Goal: Task Accomplishment & Management: Use online tool/utility

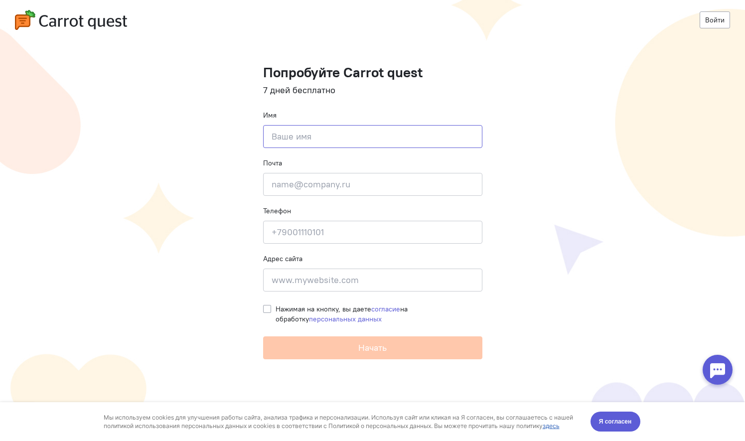
click at [404, 142] on input at bounding box center [372, 136] width 219 height 23
type input "G"
type input "[PERSON_NAME]"
type input "Порубов Артем"
click at [427, 182] on input "email" at bounding box center [372, 184] width 219 height 23
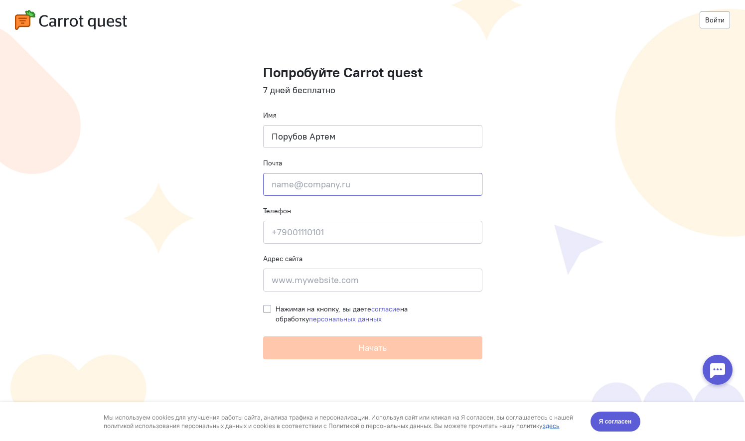
click at [427, 182] on input "email" at bounding box center [372, 184] width 219 height 23
click at [310, 284] on input at bounding box center [372, 280] width 219 height 23
paste input "[URL][DOMAIN_NAME]"
type input "[URL][DOMAIN_NAME]"
click at [327, 179] on input "email" at bounding box center [372, 184] width 219 height 23
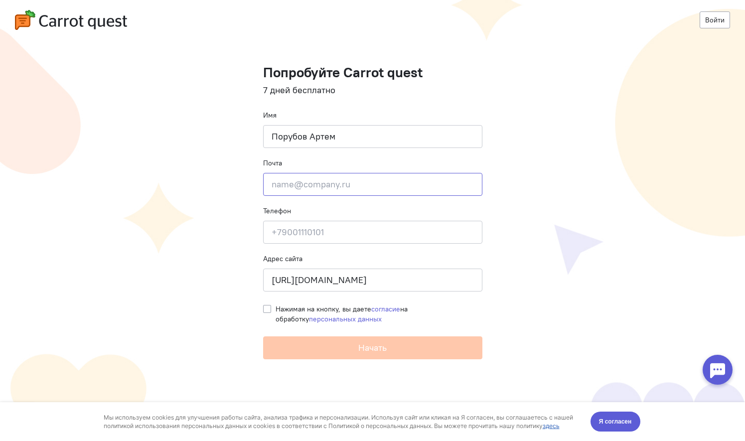
paste input "[EMAIL_ADDRESS][DOMAIN_NAME]"
type input "[EMAIL_ADDRESS][DOMAIN_NAME]"
click at [299, 229] on input at bounding box center [372, 232] width 219 height 23
type input "[PHONE_NUMBER]"
click at [276, 307] on label "Нажимая на кнопку, вы даете согласие на обработку персональных данных" at bounding box center [379, 314] width 207 height 20
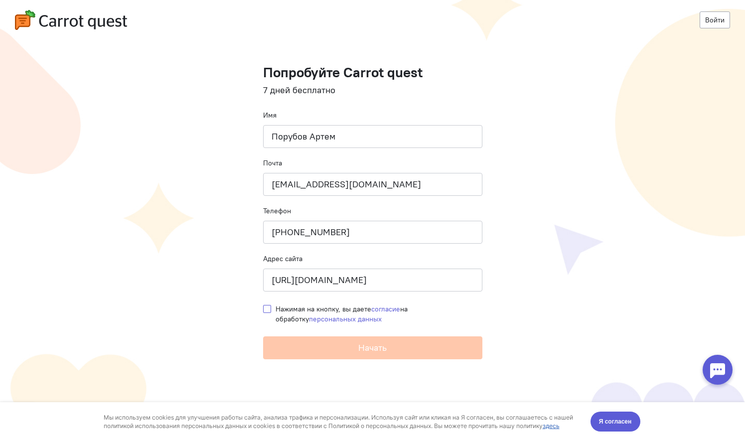
click at [268, 307] on input "Нажимая на кнопку, вы даете согласие на обработку персональных данных" at bounding box center [267, 308] width 8 height 9
checkbox input "true"
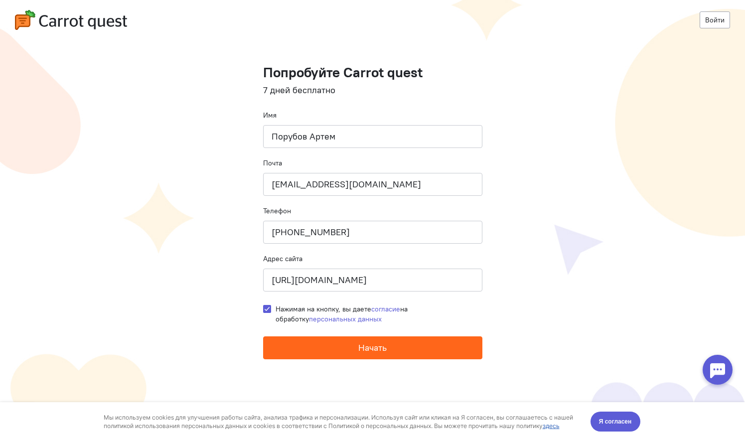
click at [382, 345] on span "Начать" at bounding box center [372, 347] width 28 height 11
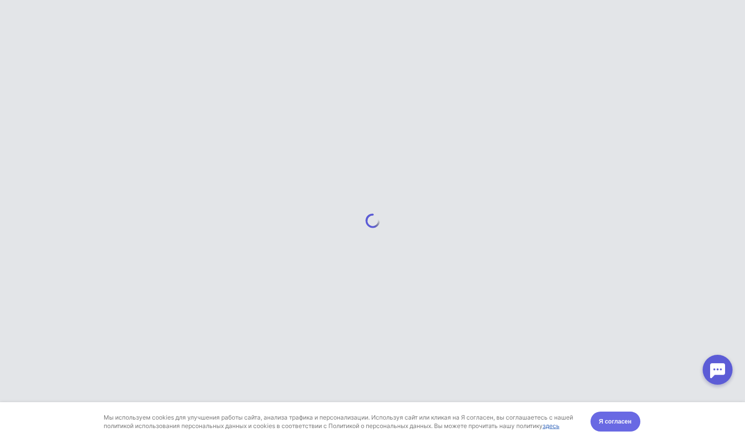
click at [613, 423] on span "Я согласен" at bounding box center [615, 421] width 33 height 10
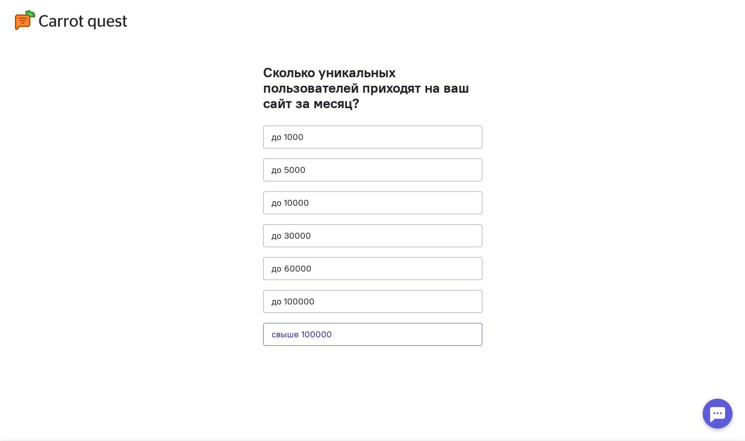
click at [311, 334] on button "свыше 100000" at bounding box center [372, 334] width 219 height 23
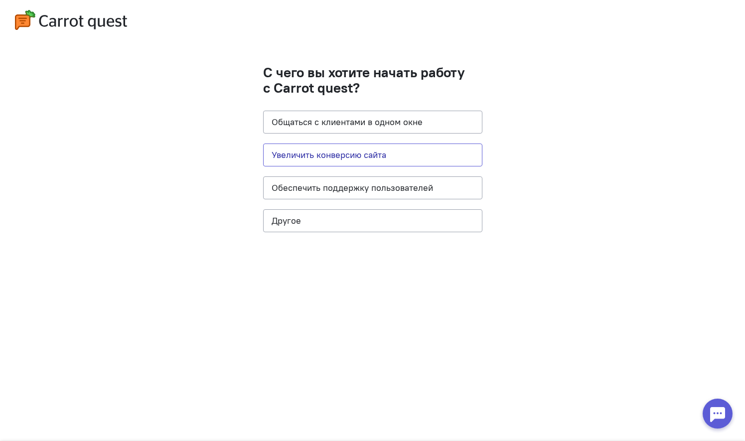
click at [355, 150] on button "Увеличить конверсию сайта" at bounding box center [372, 154] width 219 height 23
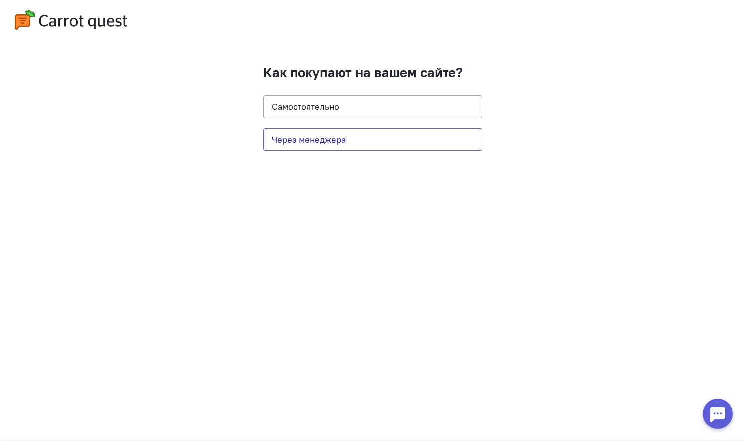
click at [312, 132] on button "Через менеджера" at bounding box center [372, 139] width 219 height 23
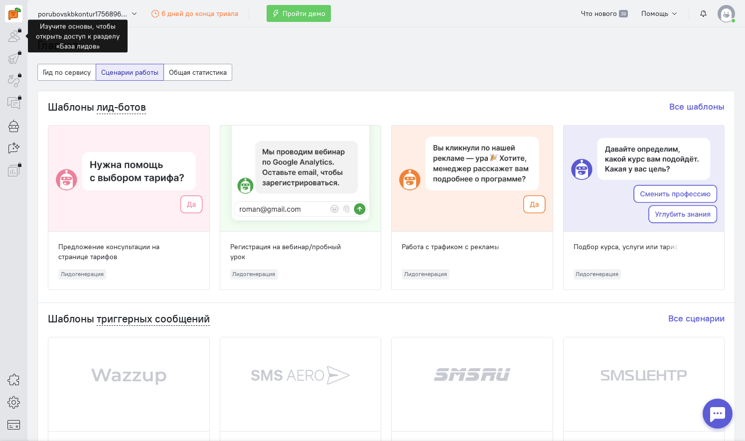
click at [12, 39] on div at bounding box center [13, 35] width 17 height 17
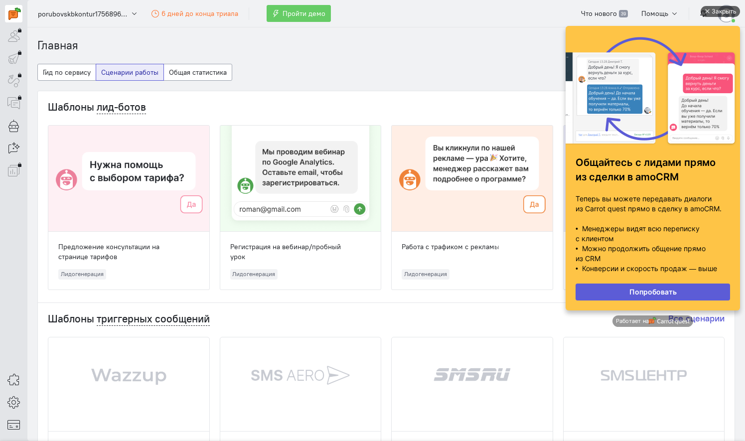
click at [712, 10] on div "Закрыть" at bounding box center [723, 11] width 25 height 11
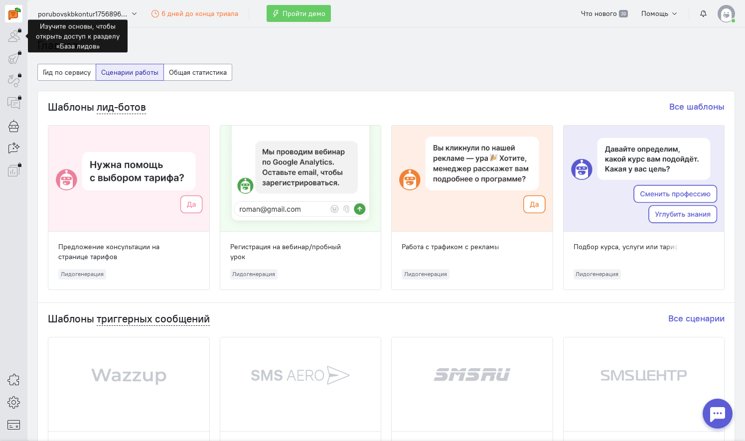
click at [20, 37] on div at bounding box center [13, 35] width 17 height 17
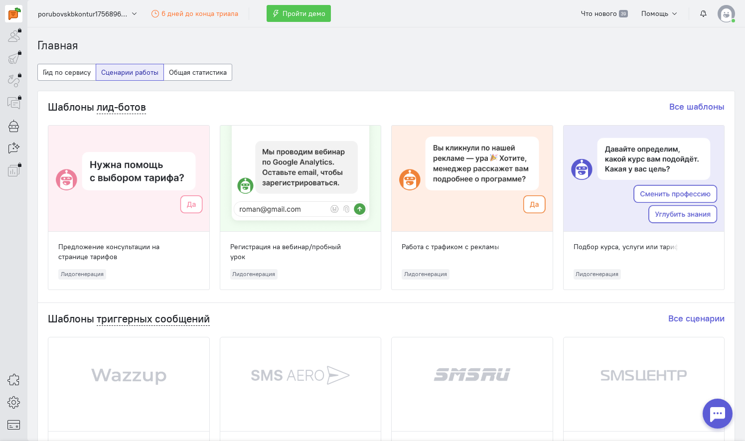
click at [297, 12] on span "Пройти демо" at bounding box center [303, 13] width 43 height 9
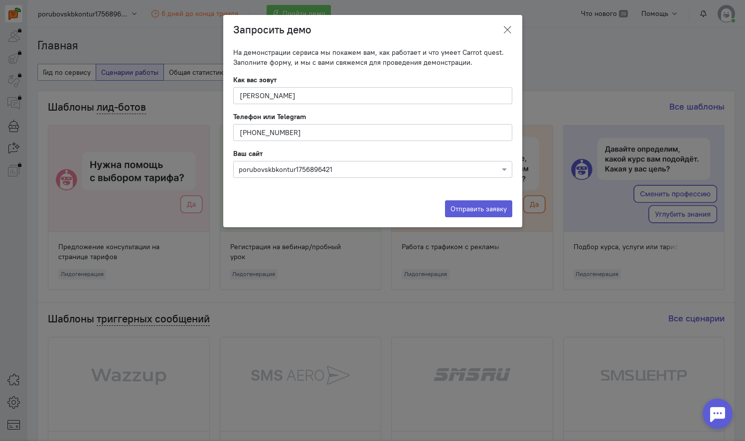
click at [507, 32] on icon at bounding box center [507, 30] width 10 height 10
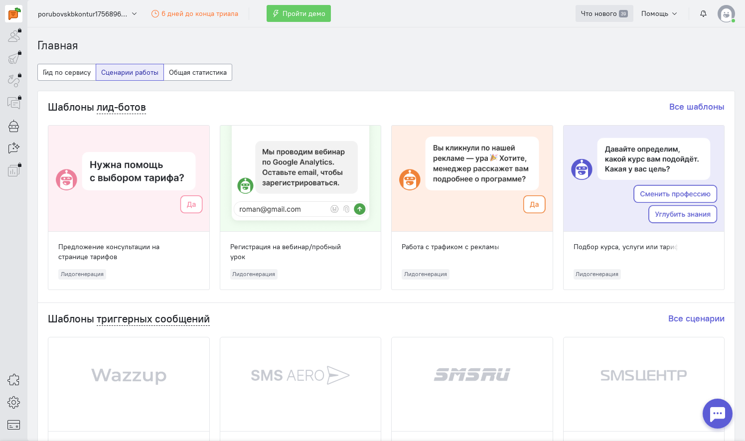
click at [611, 19] on link "Что нового 39" at bounding box center [603, 13] width 57 height 17
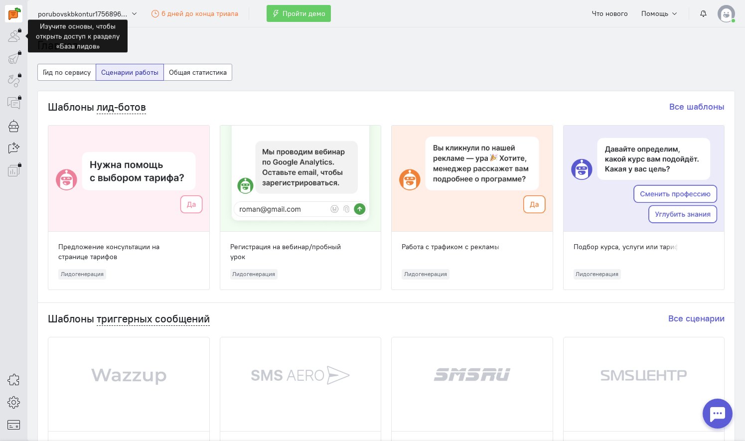
click at [18, 29] on div at bounding box center [13, 35] width 17 height 17
click at [19, 32] on div at bounding box center [13, 35] width 17 height 17
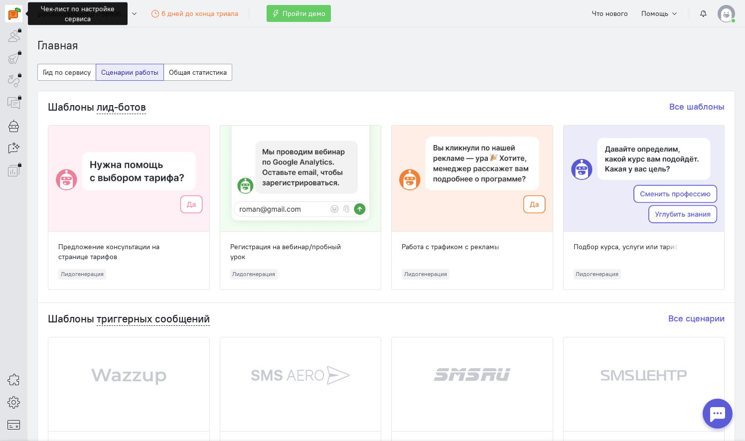
click at [15, 11] on img at bounding box center [14, 13] width 12 height 12
click at [147, 170] on div at bounding box center [128, 179] width 161 height 106
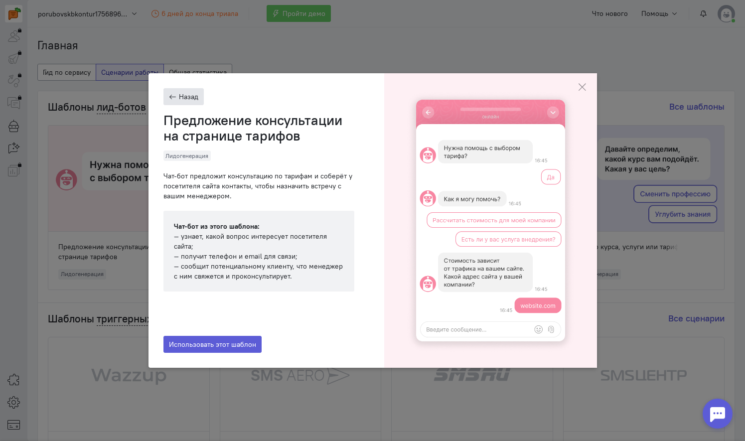
click at [186, 94] on button "Назад" at bounding box center [183, 96] width 40 height 17
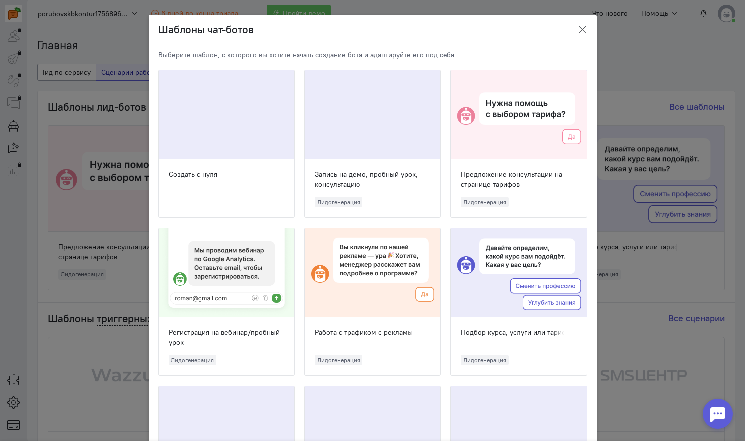
drag, startPoint x: 577, startPoint y: 27, endPoint x: 560, endPoint y: 32, distance: 17.7
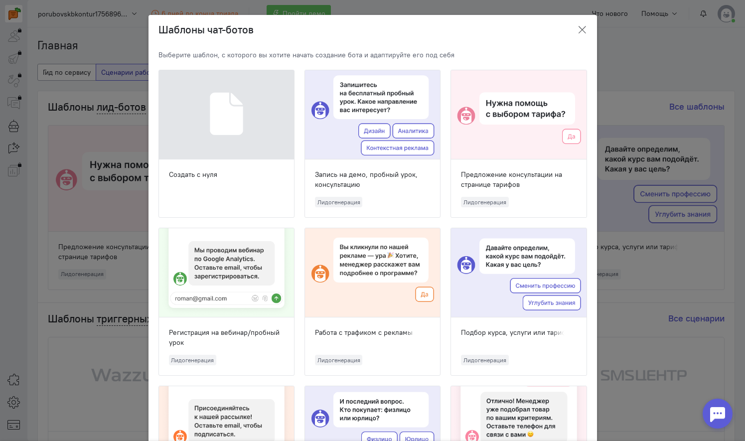
click at [578, 27] on icon "button" at bounding box center [582, 30] width 10 height 10
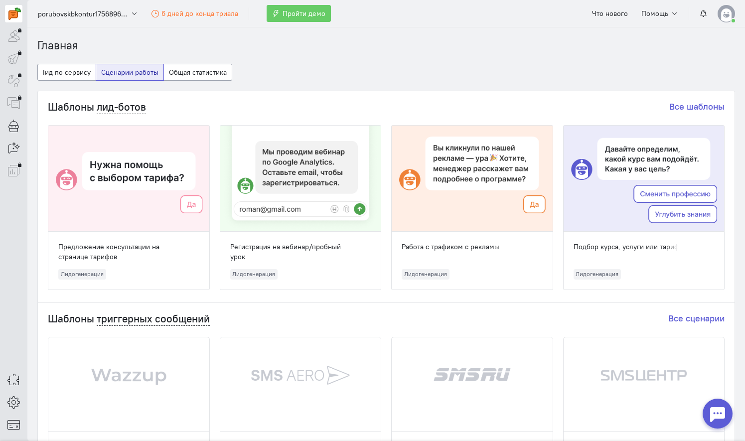
click at [360, 154] on div at bounding box center [300, 179] width 161 height 106
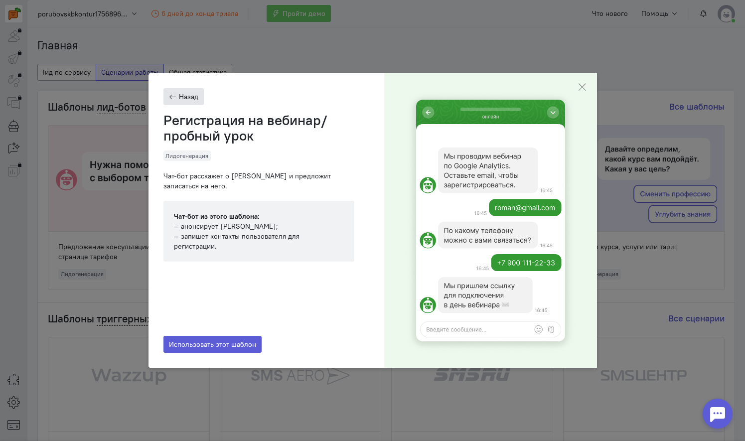
click at [181, 99] on button "Назад" at bounding box center [183, 96] width 40 height 17
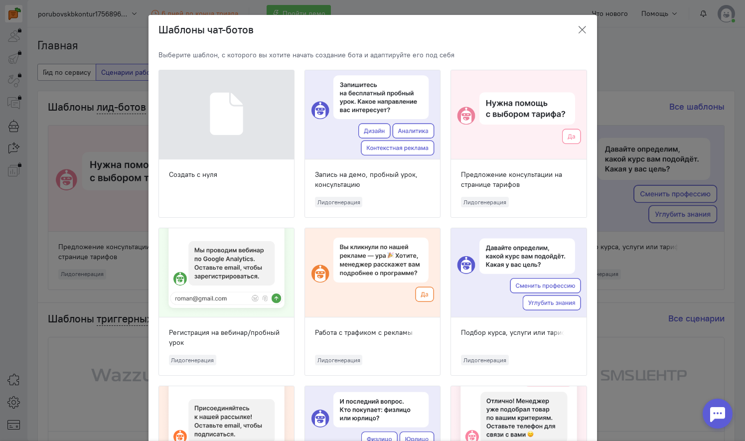
click at [577, 30] on icon "button" at bounding box center [582, 30] width 10 height 10
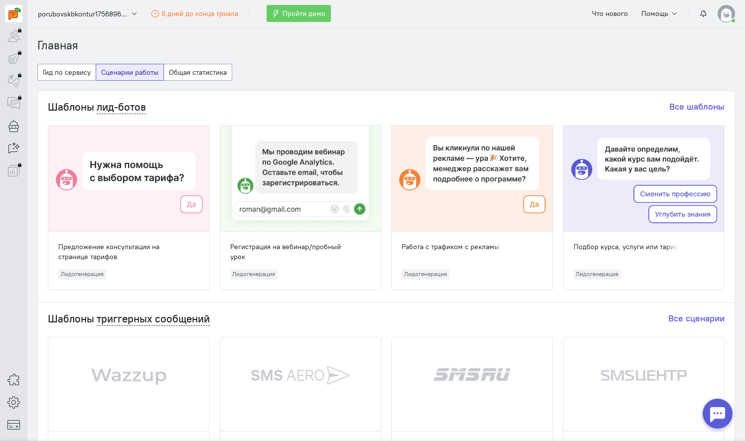
click at [480, 183] on div at bounding box center [472, 179] width 161 height 106
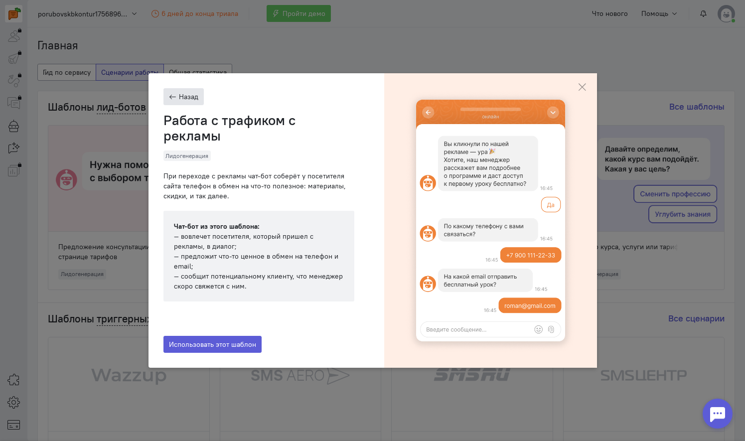
click at [183, 97] on button "Назад" at bounding box center [183, 96] width 40 height 17
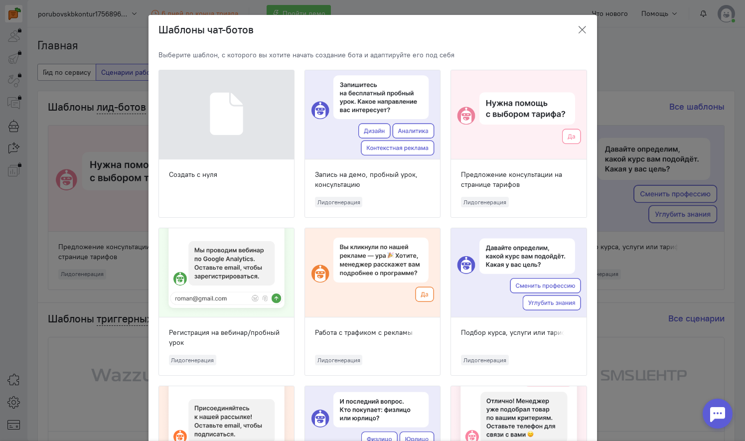
click at [577, 31] on icon "button" at bounding box center [582, 30] width 10 height 10
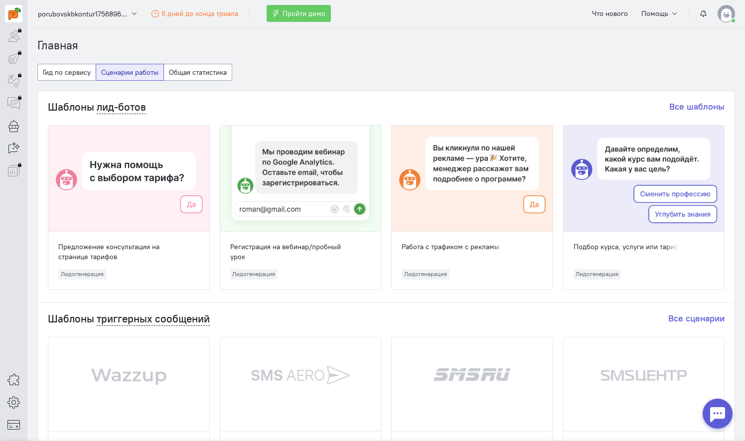
click at [632, 147] on div at bounding box center [643, 179] width 161 height 106
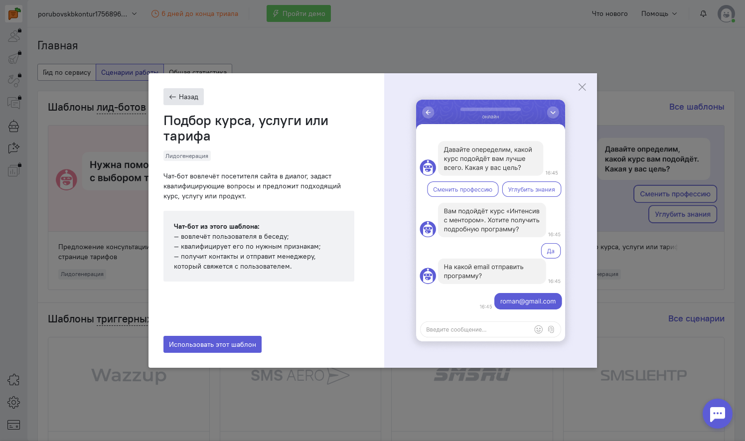
click at [190, 96] on button "Назад" at bounding box center [183, 96] width 40 height 17
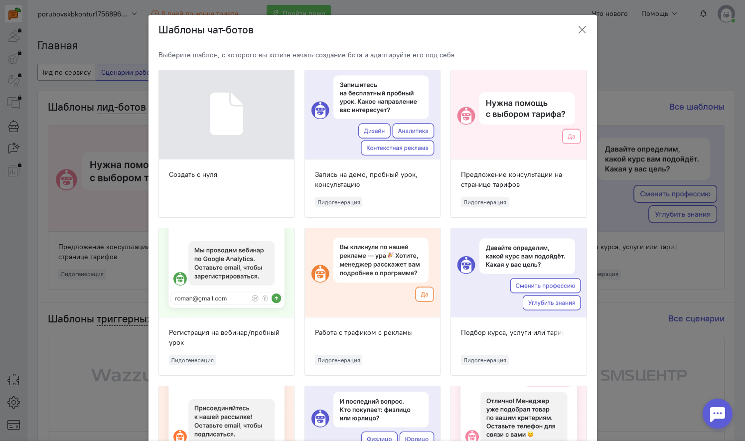
click at [577, 26] on icon "button" at bounding box center [582, 30] width 10 height 10
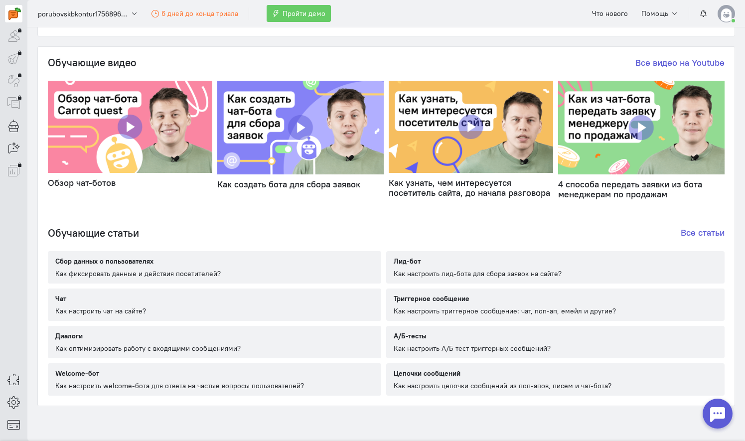
scroll to position [488, 0]
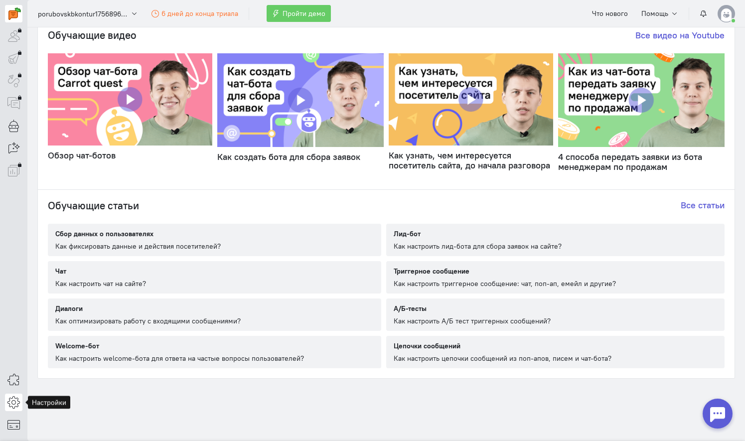
click at [16, 401] on icon at bounding box center [13, 402] width 12 height 12
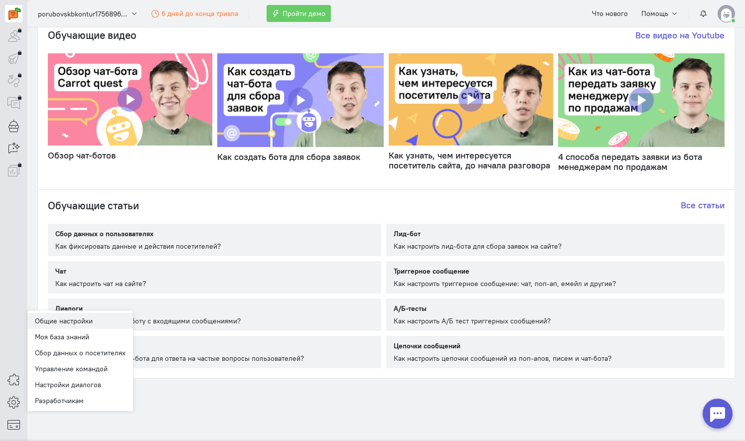
click at [73, 321] on link "Общие настройки" at bounding box center [80, 321] width 106 height 16
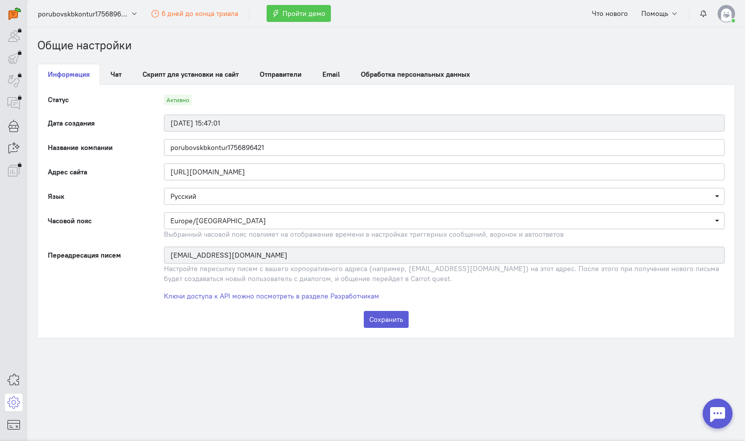
click at [287, 15] on span "Пройти демо" at bounding box center [303, 13] width 43 height 9
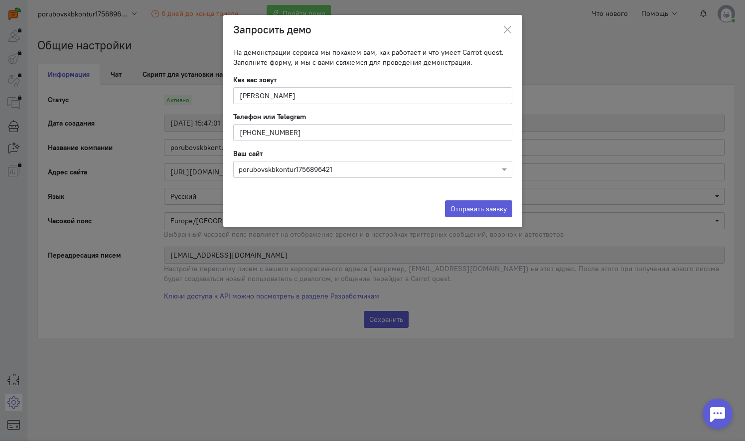
click at [424, 160] on div "Ваш сайт Выберите сайт из списка или введите адрес вручную × porubovskbkontur17…" at bounding box center [372, 162] width 279 height 29
click at [487, 170] on div at bounding box center [373, 169] width 278 height 10
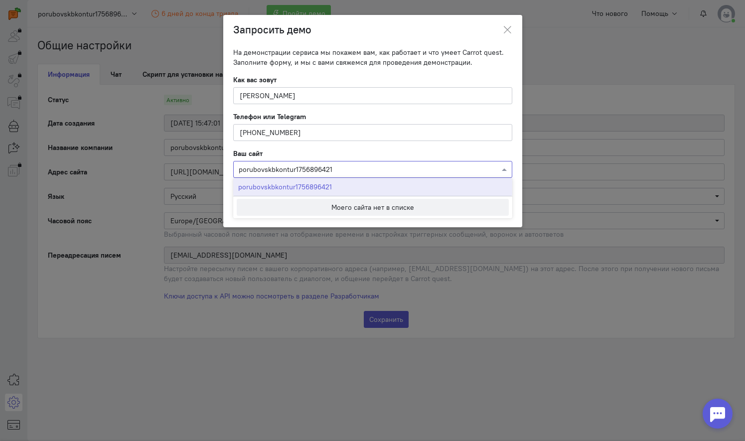
click at [411, 75] on div "Как вас зовут Порубов Артем" at bounding box center [372, 89] width 279 height 29
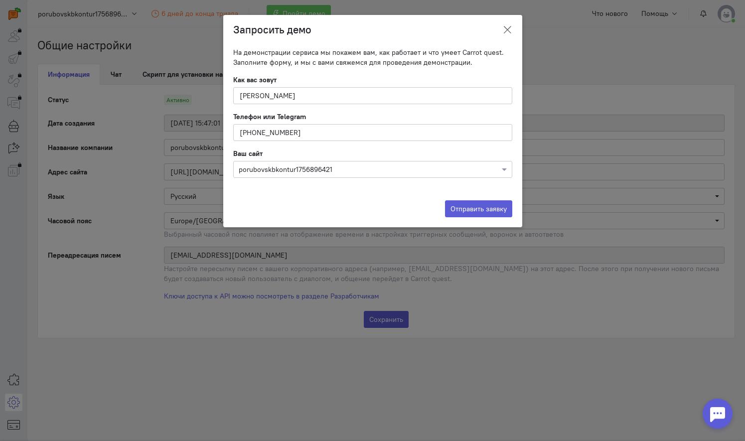
click at [506, 31] on icon at bounding box center [507, 30] width 10 height 10
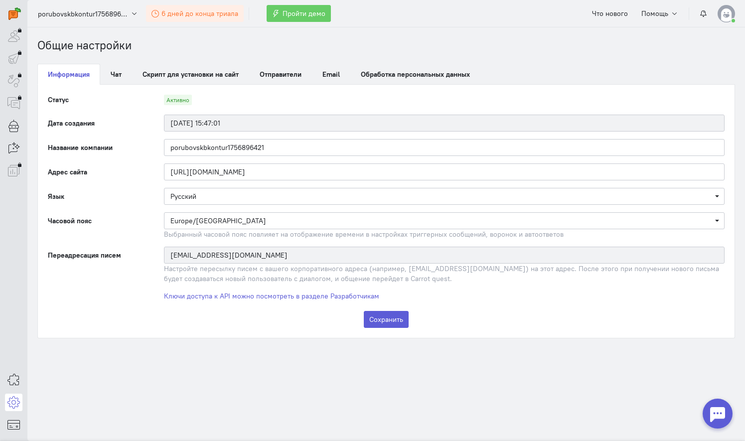
click at [183, 15] on span "6 дней до конца триала" at bounding box center [199, 13] width 77 height 9
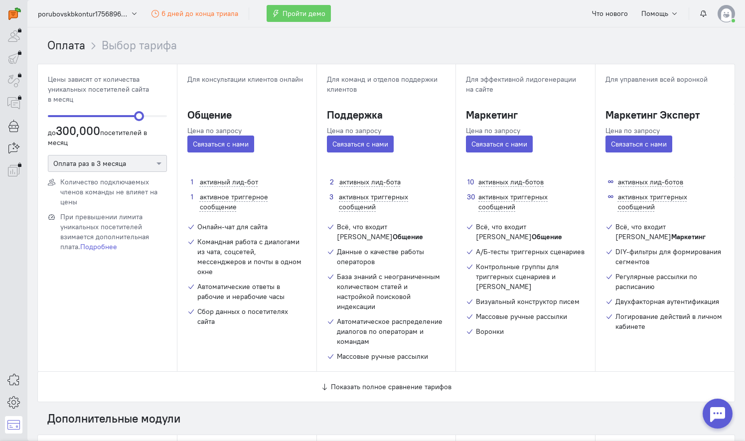
drag, startPoint x: 51, startPoint y: 113, endPoint x: 143, endPoint y: 115, distance: 92.7
click at [143, 115] on span "ngx-slider" at bounding box center [139, 116] width 10 height 10
click at [18, 34] on div at bounding box center [13, 35] width 17 height 17
click at [15, 10] on img at bounding box center [14, 13] width 12 height 12
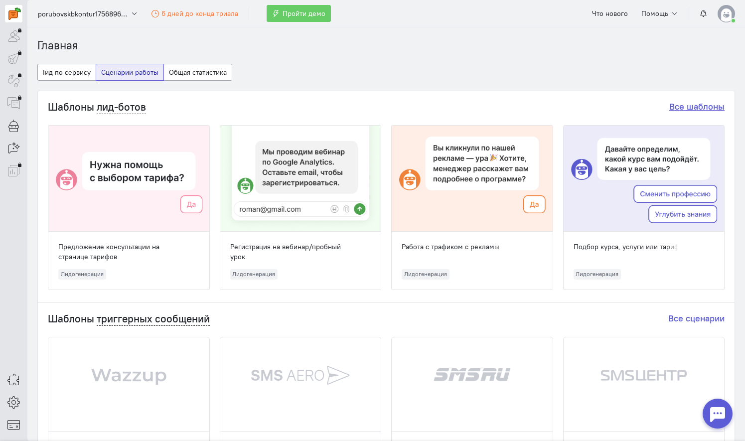
click at [706, 104] on link "Все шаблоны" at bounding box center [696, 106] width 55 height 11
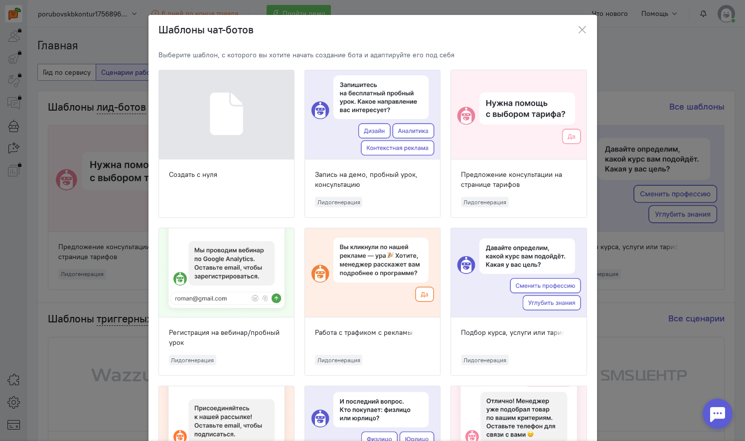
click at [247, 159] on div at bounding box center [226, 114] width 135 height 89
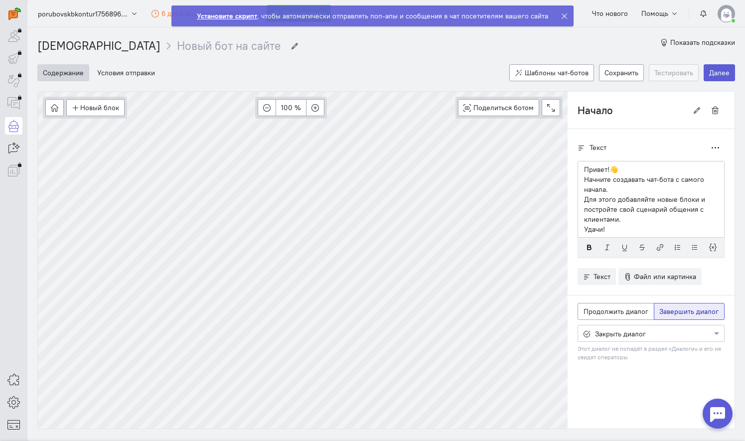
scroll to position [37, 0]
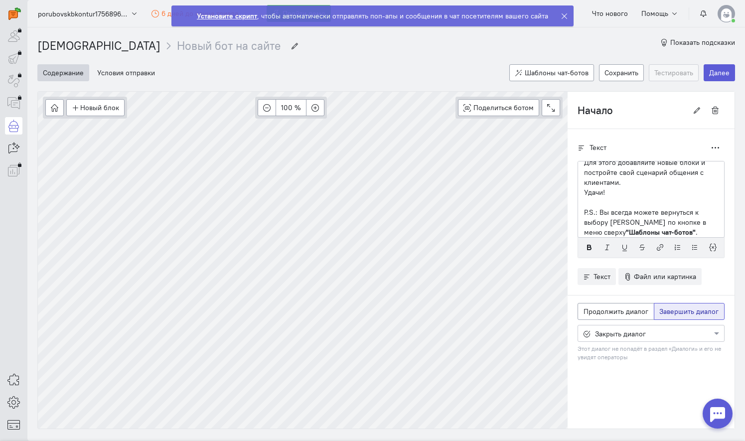
click at [224, 17] on strong "Установите скрипт" at bounding box center [227, 15] width 60 height 9
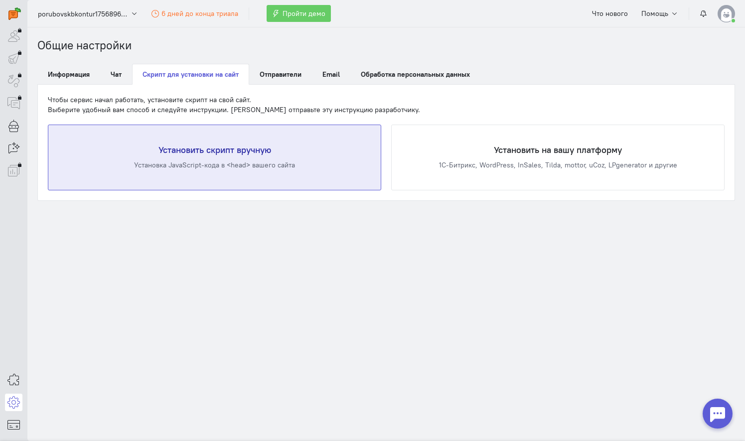
click at [230, 139] on div "Установить скрипт вручную Установка JavaScript-кода в <head> вашего сайта" at bounding box center [214, 157] width 332 height 65
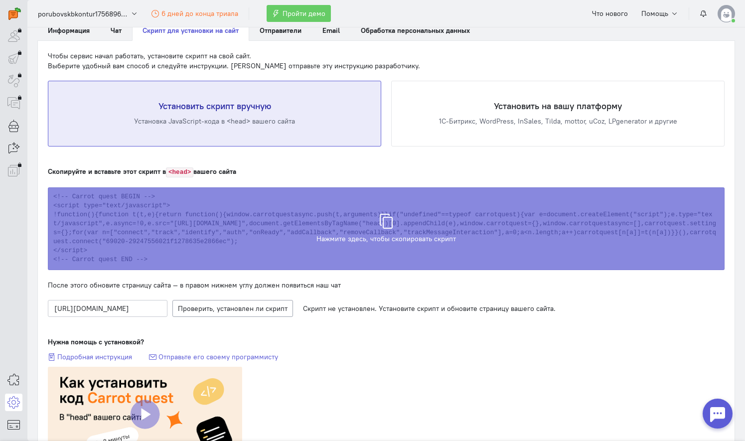
scroll to position [53, 0]
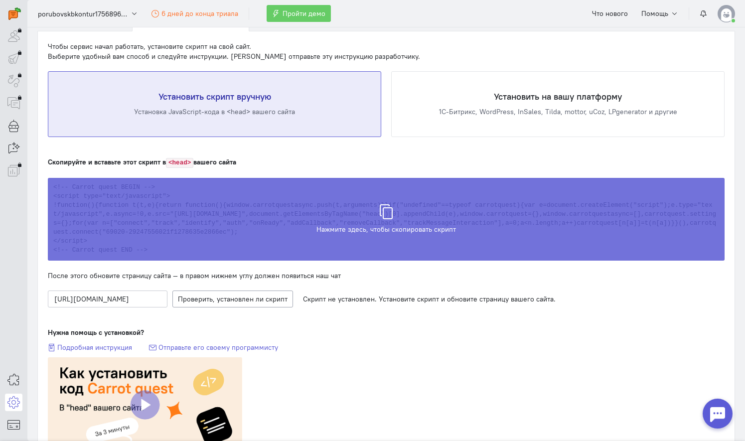
click at [384, 210] on icon at bounding box center [386, 206] width 15 height 15
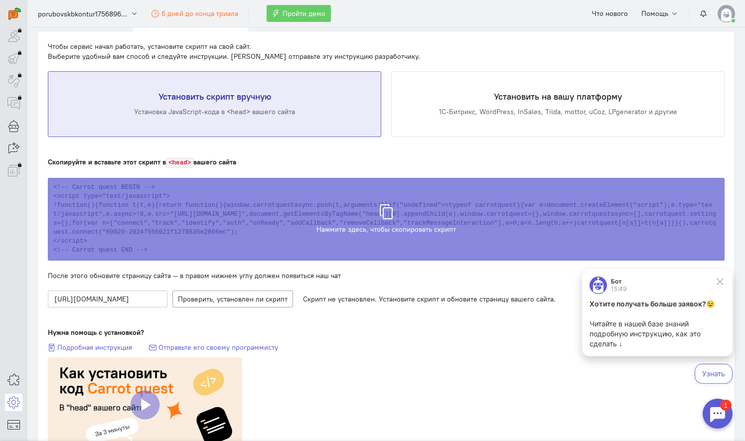
scroll to position [0, 0]
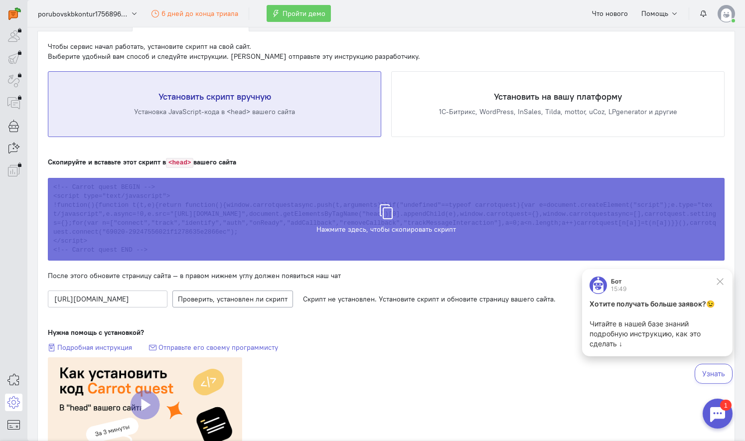
click at [389, 202] on icon at bounding box center [386, 206] width 15 height 15
